Goal: Information Seeking & Learning: Stay updated

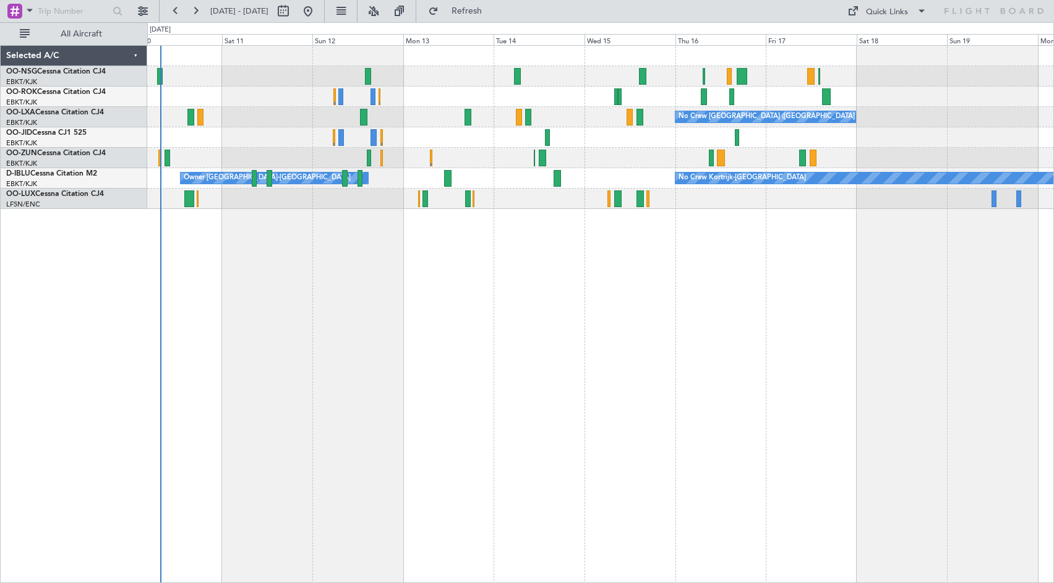
click at [534, 54] on div at bounding box center [600, 56] width 906 height 20
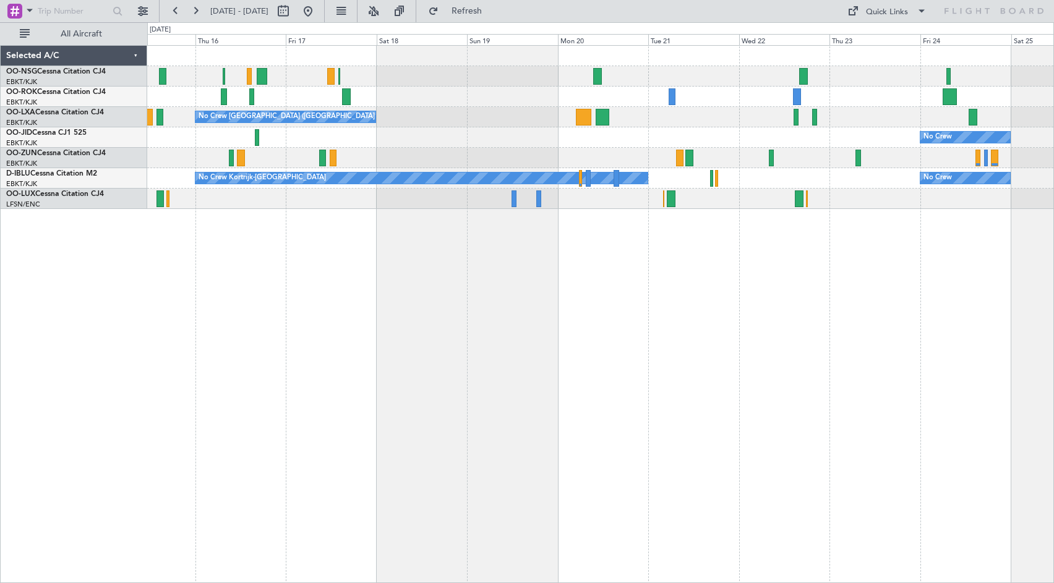
click at [513, 127] on div "No Crew [GEOGRAPHIC_DATA] ([GEOGRAPHIC_DATA] National) No Crew No Crew Kortrijk…" at bounding box center [600, 127] width 906 height 163
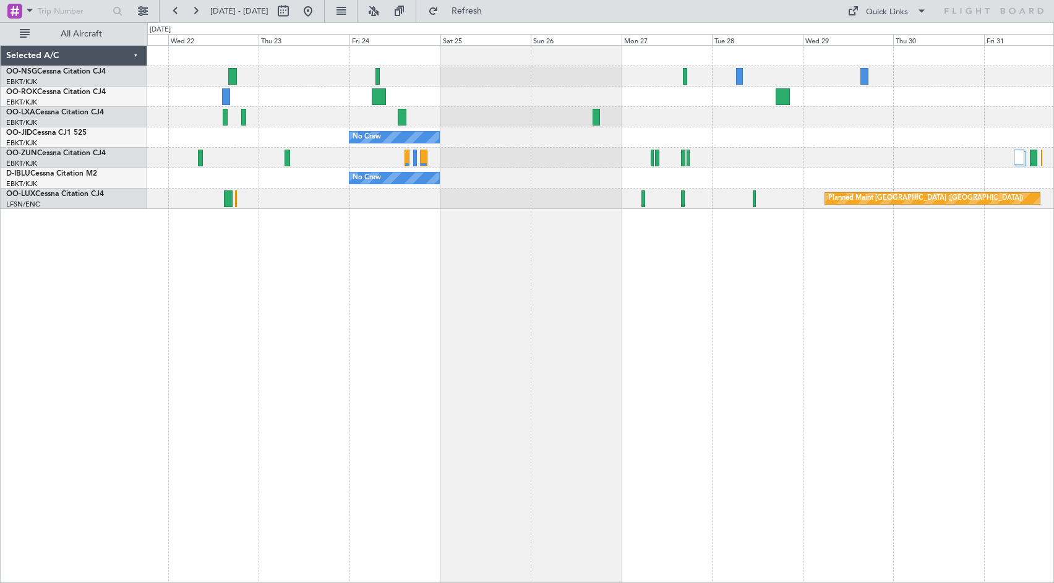
click at [425, 80] on div at bounding box center [600, 76] width 906 height 20
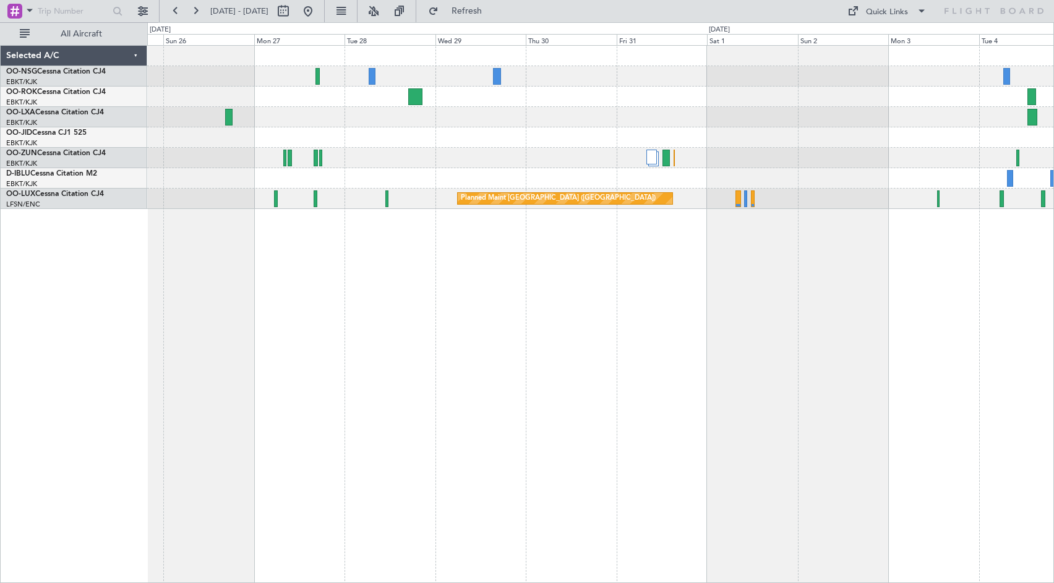
click at [275, 130] on div "No Crew No Crew Planned Maint [GEOGRAPHIC_DATA] ([GEOGRAPHIC_DATA]) Planned Mai…" at bounding box center [600, 127] width 906 height 163
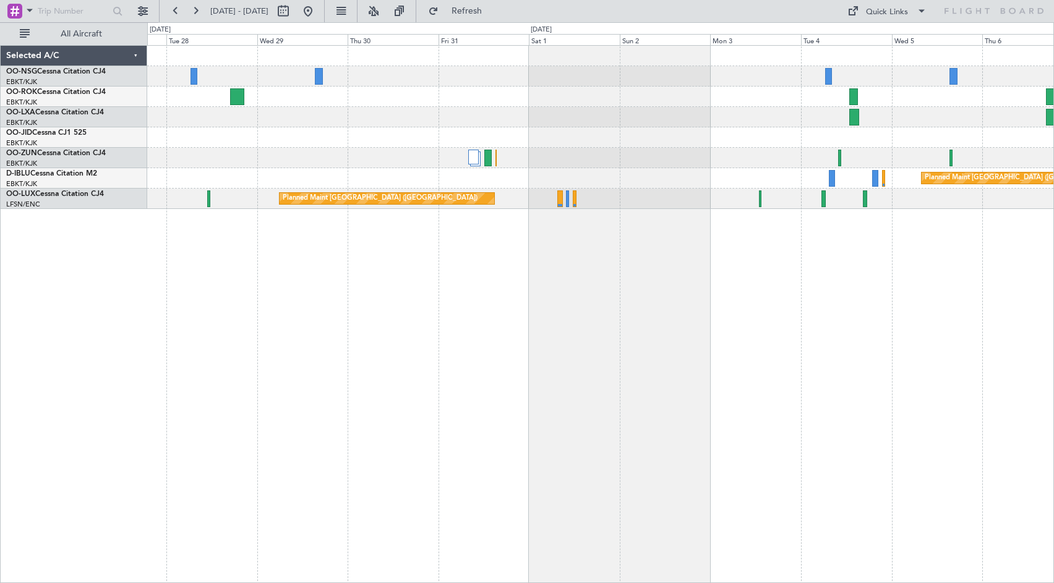
click at [330, 113] on div "Planned Maint Kortrijk-[GEOGRAPHIC_DATA]" at bounding box center [600, 117] width 906 height 20
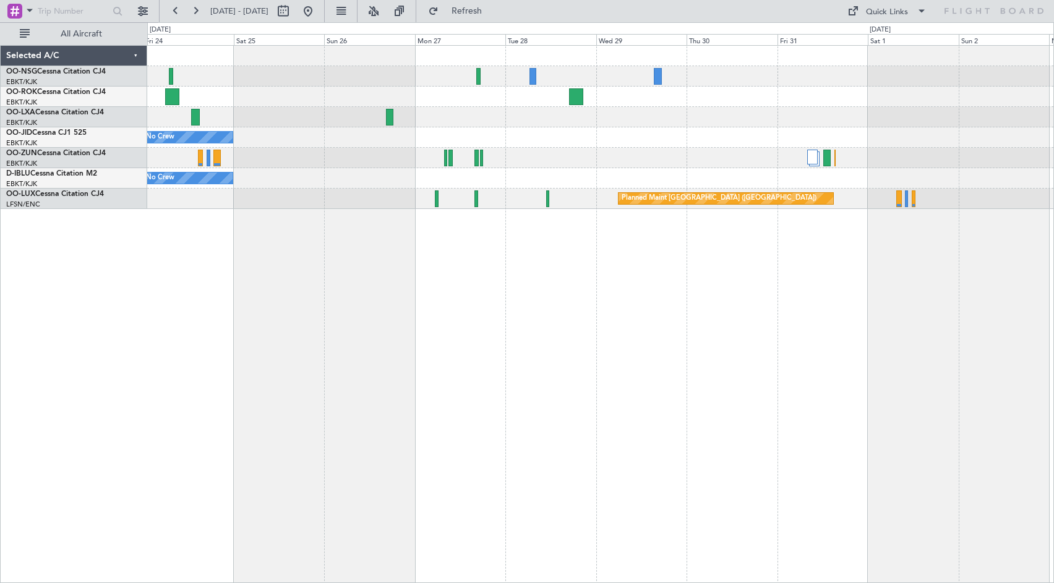
click at [993, 109] on div "No Crew No Crew Planned Maint [GEOGRAPHIC_DATA] ([GEOGRAPHIC_DATA]) Planned Mai…" at bounding box center [600, 127] width 906 height 163
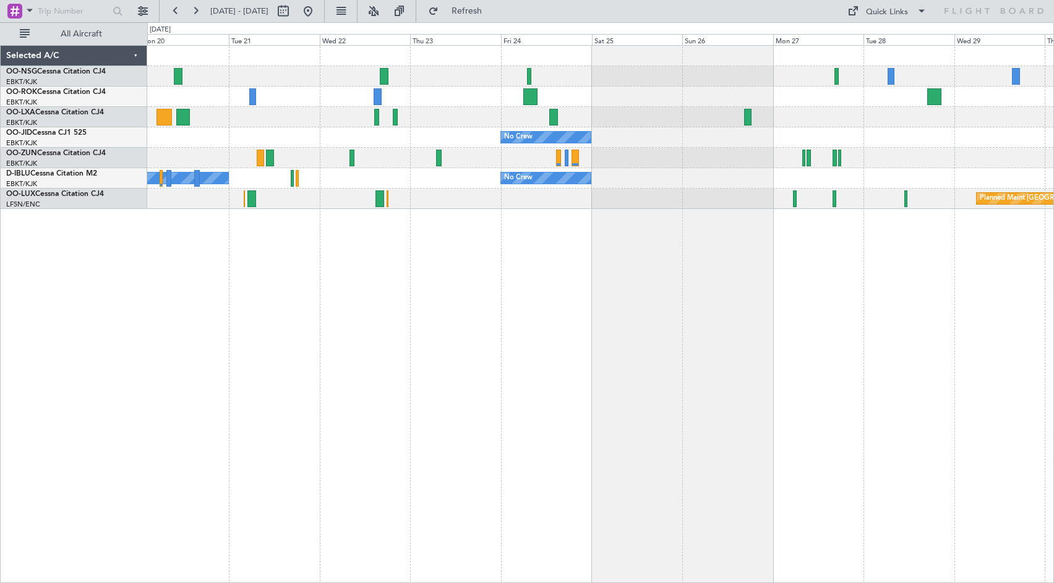
click at [964, 247] on div "No Crew [GEOGRAPHIC_DATA] ([GEOGRAPHIC_DATA] National) No Crew No Crew No Crew …" at bounding box center [600, 314] width 907 height 538
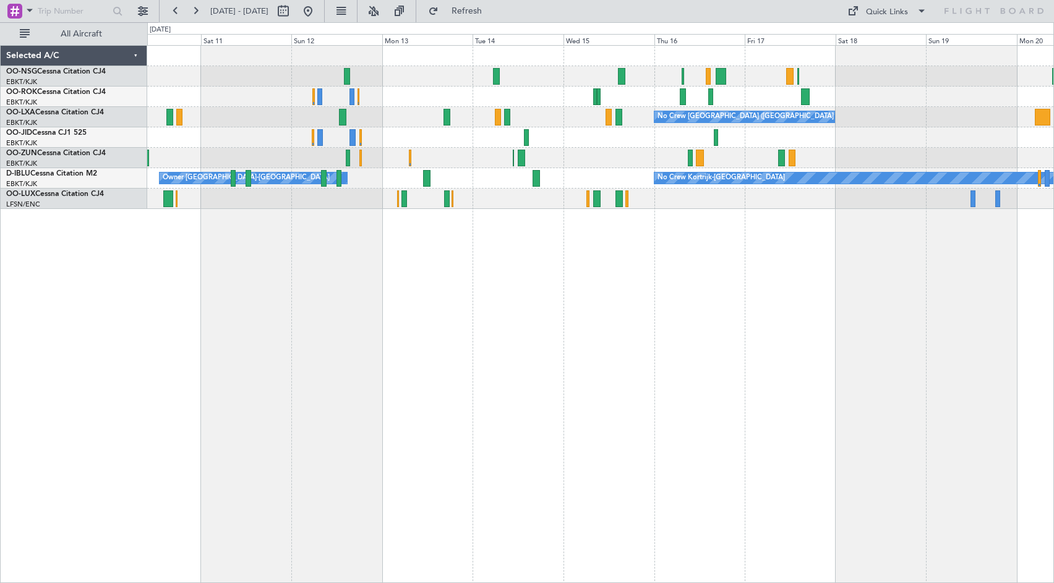
click at [1046, 252] on div "No Crew [GEOGRAPHIC_DATA] ([GEOGRAPHIC_DATA] National) No Crew Kortrijk-[GEOGRA…" at bounding box center [600, 314] width 907 height 538
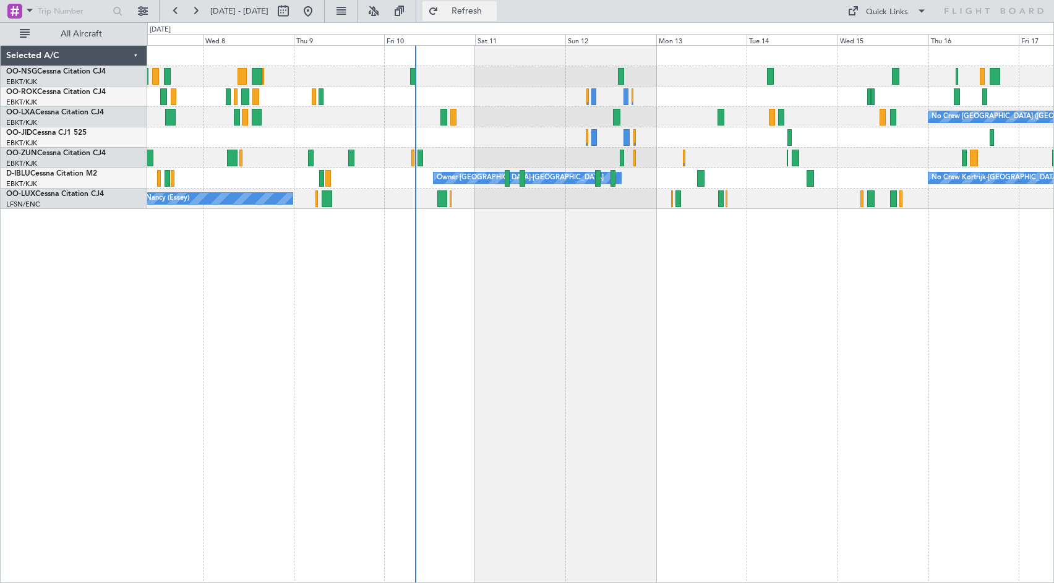
click at [493, 11] on span "Refresh" at bounding box center [467, 11] width 52 height 9
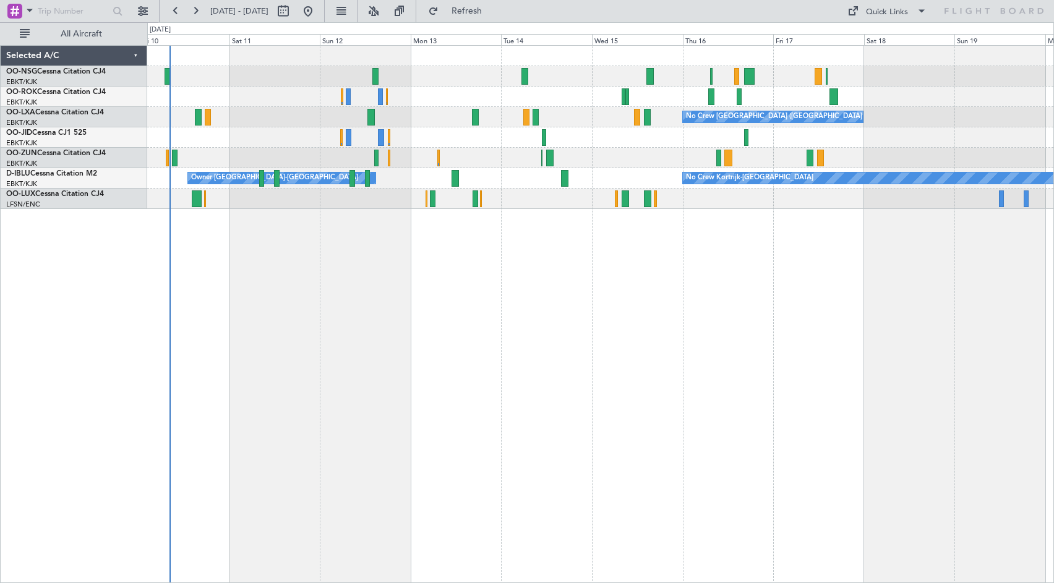
click at [428, 88] on div at bounding box center [600, 97] width 906 height 20
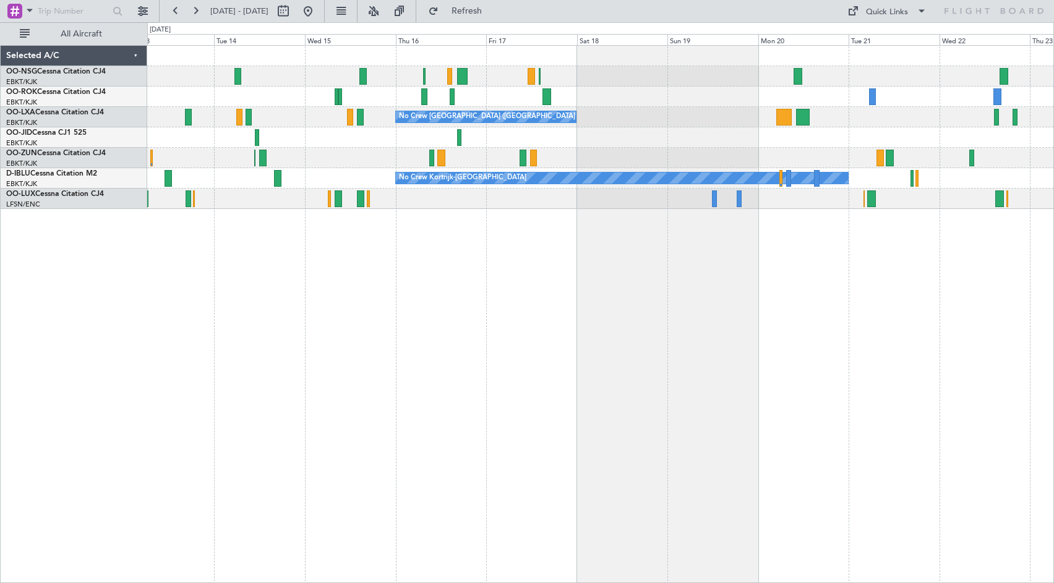
click at [542, 127] on div "No Crew [GEOGRAPHIC_DATA] ([GEOGRAPHIC_DATA] National) No Crew No Crew Kortrijk…" at bounding box center [600, 127] width 906 height 163
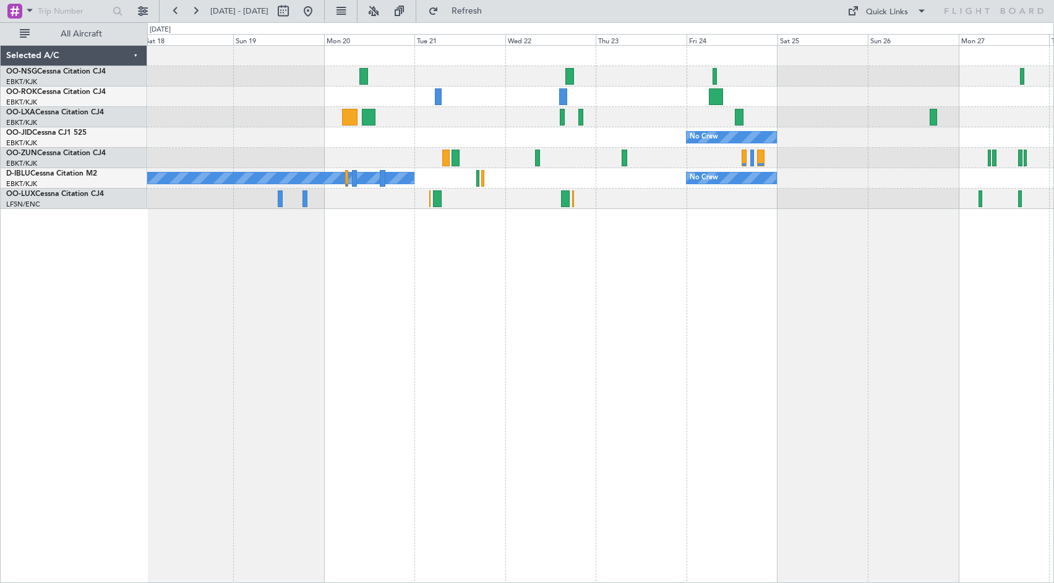
click at [223, 122] on div "No Crew [GEOGRAPHIC_DATA] ([GEOGRAPHIC_DATA] National) No Crew No Crew Kortrijk…" at bounding box center [600, 127] width 906 height 163
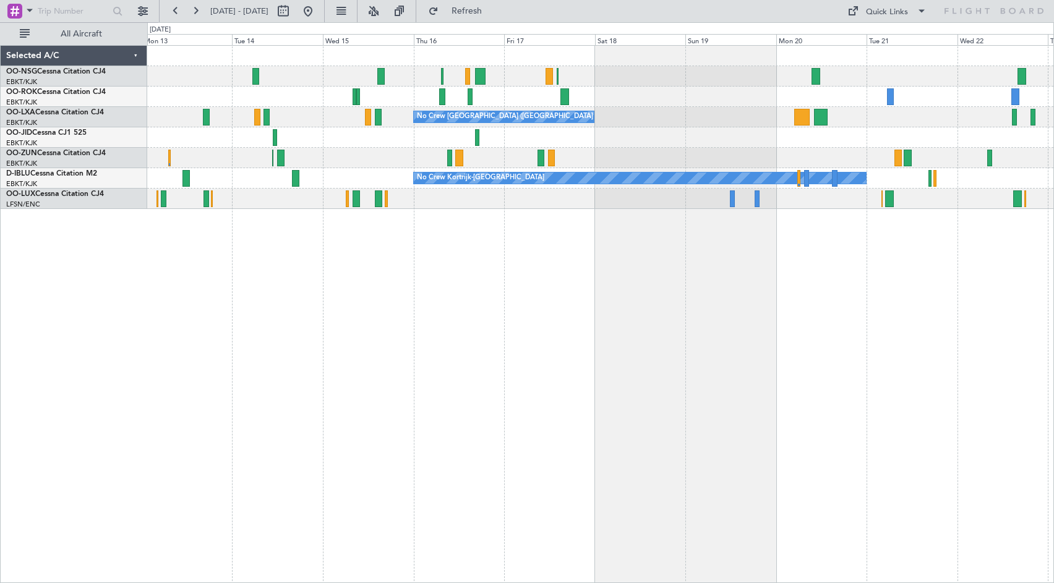
click at [872, 283] on div "No Crew [GEOGRAPHIC_DATA] ([GEOGRAPHIC_DATA] National) No Crew No Crew Kortrijk…" at bounding box center [600, 314] width 907 height 538
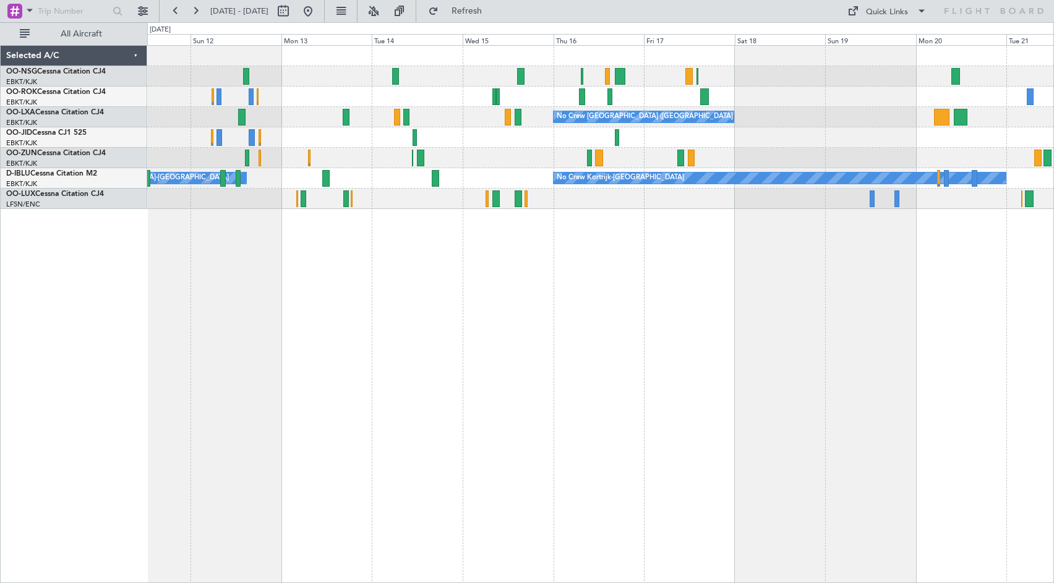
click at [839, 294] on div "No Crew [GEOGRAPHIC_DATA] ([GEOGRAPHIC_DATA] National) No Crew No Crew Kortrijk…" at bounding box center [600, 314] width 907 height 538
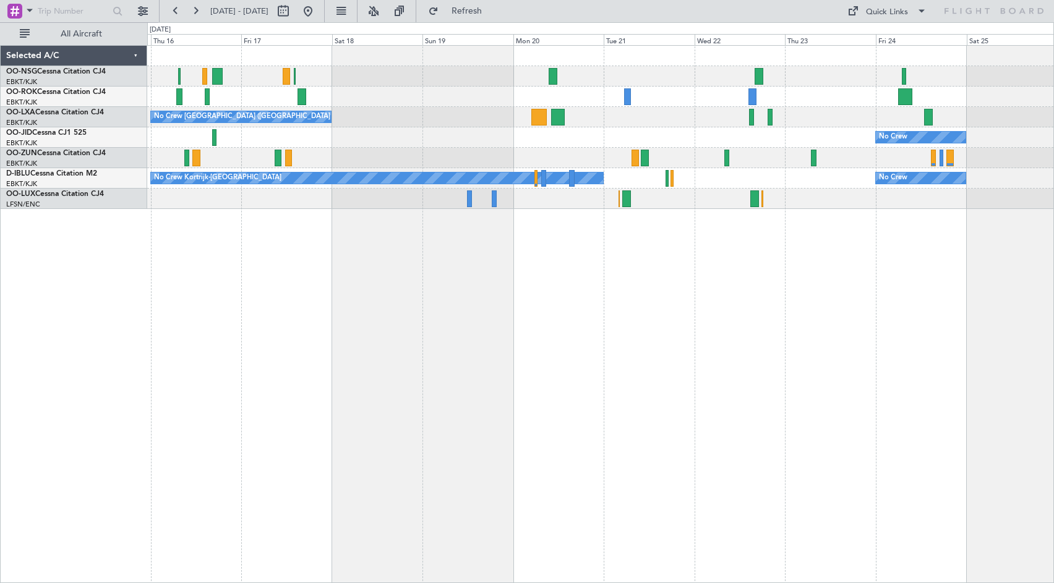
click at [417, 307] on div "No Crew [GEOGRAPHIC_DATA] ([GEOGRAPHIC_DATA] National) No Crew No Crew Kortrijk…" at bounding box center [600, 314] width 907 height 538
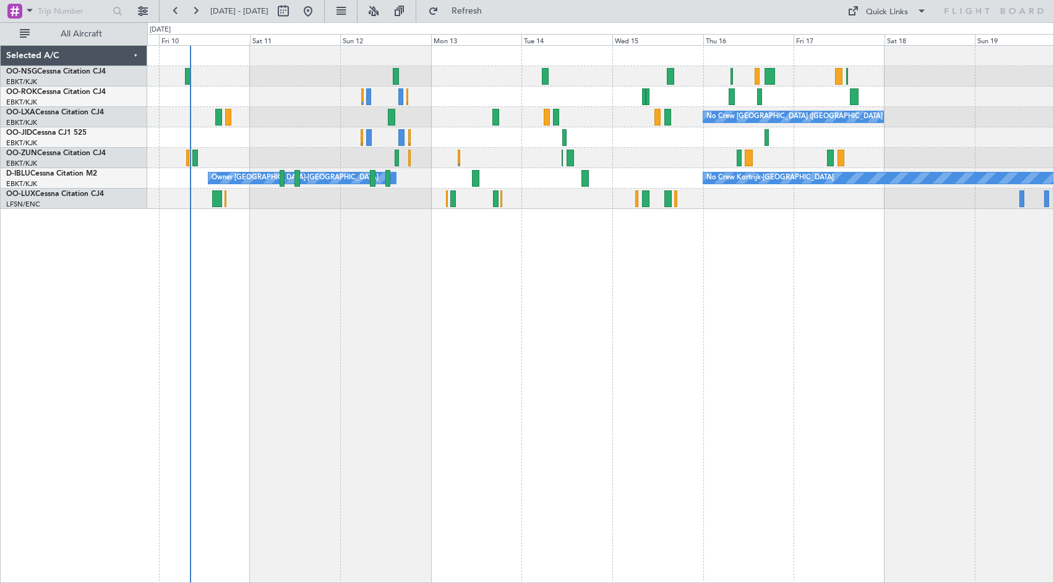
click at [866, 299] on div "No Crew [GEOGRAPHIC_DATA] ([GEOGRAPHIC_DATA] National) No Crew Kortrijk-[GEOGRA…" at bounding box center [600, 314] width 907 height 538
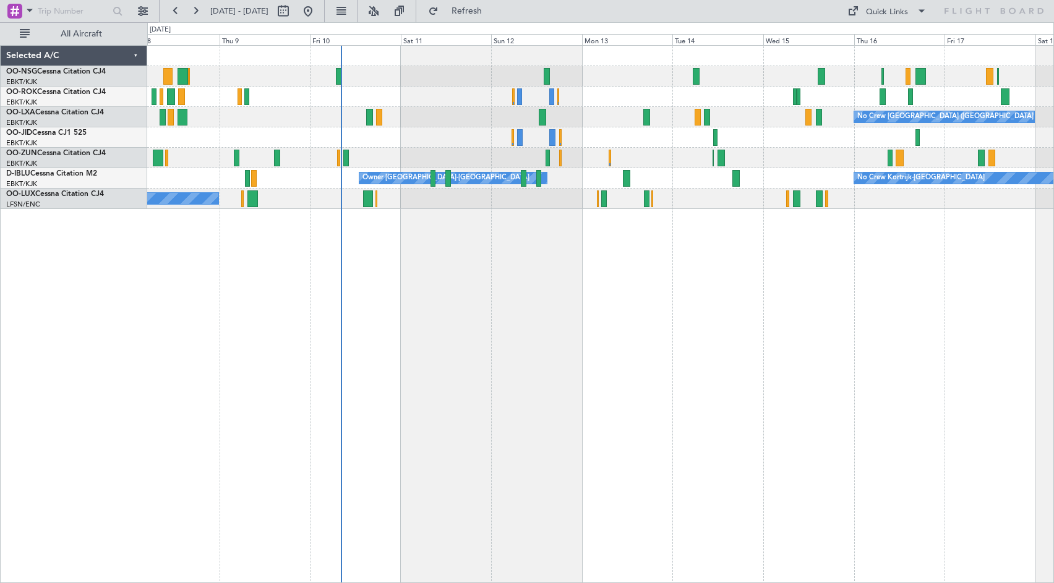
click at [742, 293] on div "No Crew [GEOGRAPHIC_DATA] ([GEOGRAPHIC_DATA] National) Planned Maint [GEOGRAPHI…" at bounding box center [600, 314] width 907 height 538
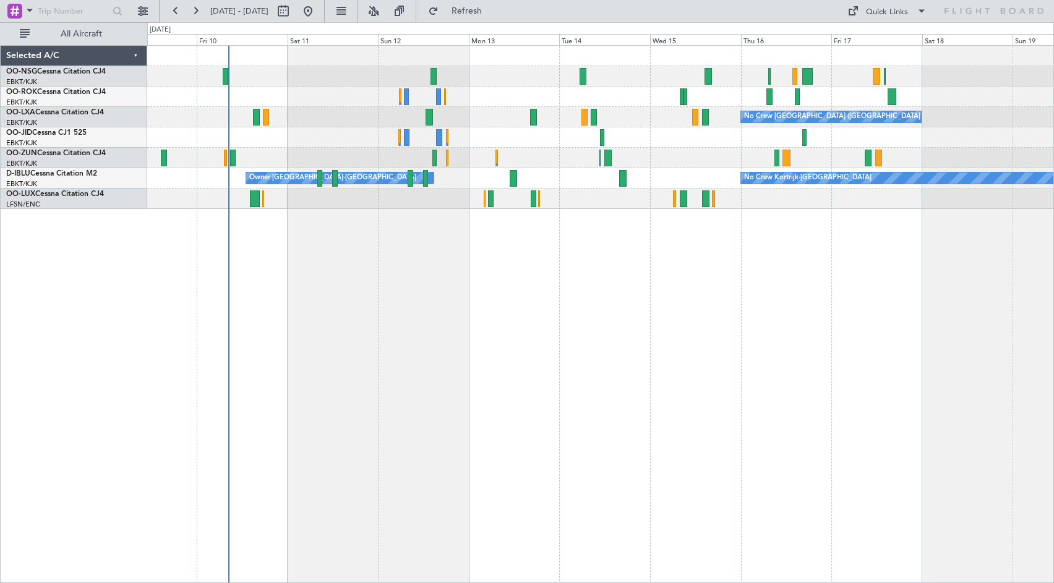
click at [610, 294] on div "No Crew [GEOGRAPHIC_DATA] ([GEOGRAPHIC_DATA] National) No Crew Kortrijk-[GEOGRA…" at bounding box center [600, 314] width 907 height 538
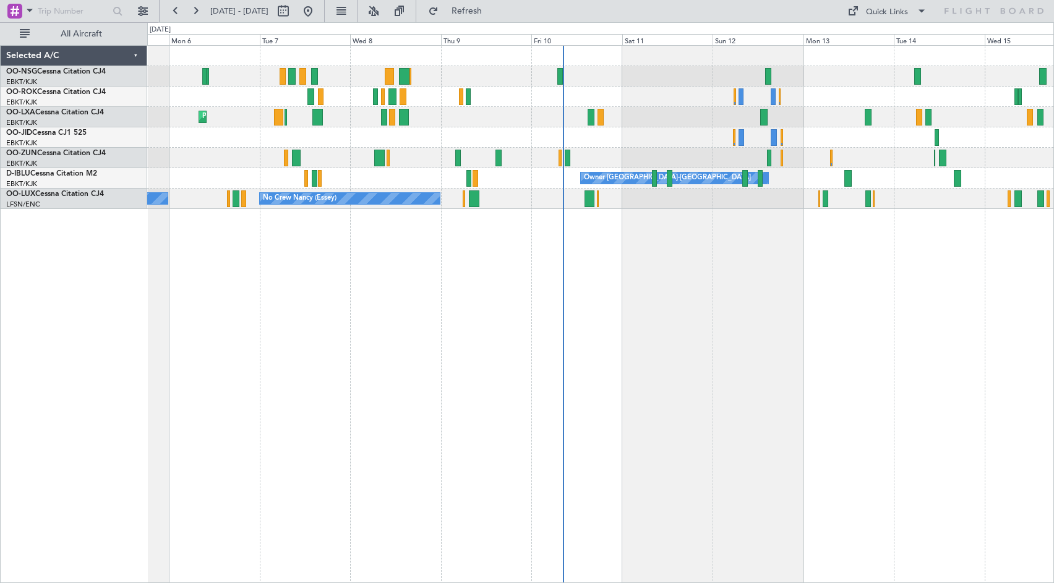
click at [758, 382] on div "Planned Maint Kortrijk-[GEOGRAPHIC_DATA] No Crew [GEOGRAPHIC_DATA] (Brussels Na…" at bounding box center [600, 314] width 907 height 538
